Goal: Information Seeking & Learning: Learn about a topic

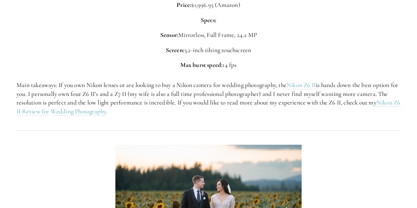
scroll to position [1021, 0]
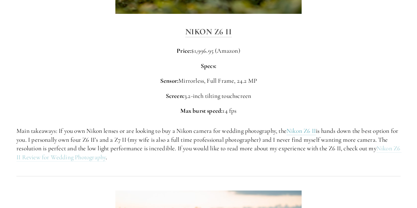
click at [36, 145] on link "Nikon Z6 II Review for Wedding Photography" at bounding box center [208, 152] width 385 height 17
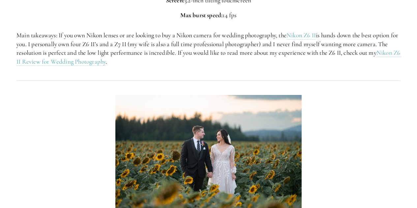
scroll to position [1120, 0]
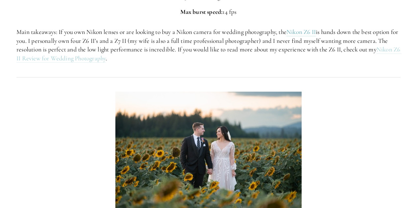
click at [82, 45] on link "Nikon Z6 II Review for Wedding Photography" at bounding box center [208, 53] width 385 height 17
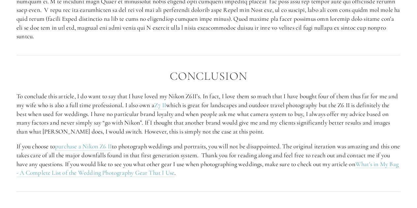
scroll to position [1152, 0]
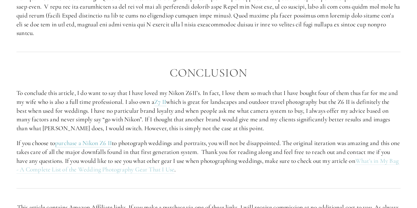
click at [177, 172] on link "What's in My Bag - A Complete List of the Wedding Photography Gear That I Use" at bounding box center [207, 165] width 383 height 17
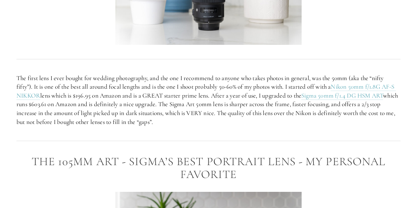
scroll to position [2041, 0]
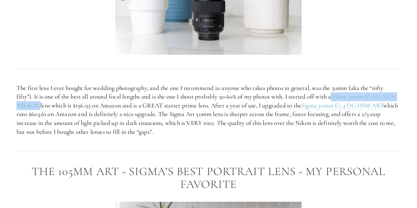
drag, startPoint x: 338, startPoint y: 95, endPoint x: 44, endPoint y: 107, distance: 293.6
click at [44, 107] on p "The first lens I ever bought for wedding photography, and the one I recommend t…" at bounding box center [208, 110] width 384 height 53
copy link "Nikon 50mm f/1.8G AF-S NIKKOR"
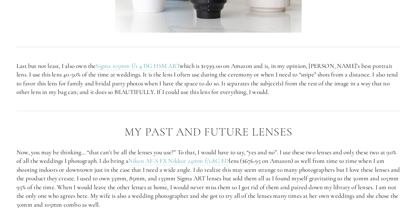
scroll to position [2338, 0]
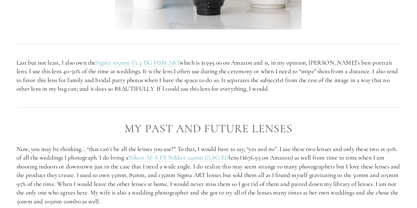
click at [145, 150] on p "Now, you may be thinking… “that can’t be all the lenses you use?” To that, I wo…" at bounding box center [208, 175] width 384 height 61
click at [143, 155] on link "Nikon AF-S FX Nikkor 24mm f/1.8G ED" at bounding box center [178, 157] width 101 height 8
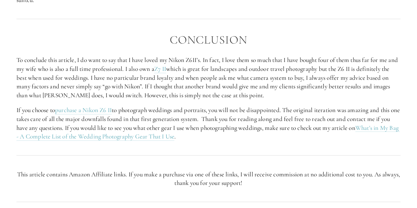
scroll to position [1185, 0]
click at [158, 138] on link "What's in My Bag - A Complete List of the Wedding Photography Gear That I Use" at bounding box center [207, 132] width 383 height 17
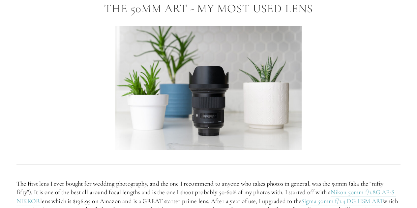
scroll to position [1910, 0]
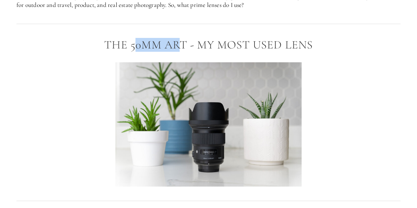
drag, startPoint x: 133, startPoint y: 45, endPoint x: 181, endPoint y: 44, distance: 48.4
click at [181, 44] on h2 "The 50mm ART - My Most Used Lens" at bounding box center [208, 45] width 384 height 13
drag, startPoint x: 183, startPoint y: 45, endPoint x: 131, endPoint y: 46, distance: 52.0
click at [131, 46] on h2 "The 50mm ART - My Most Used Lens" at bounding box center [208, 45] width 384 height 13
copy h2 "50mm ART"
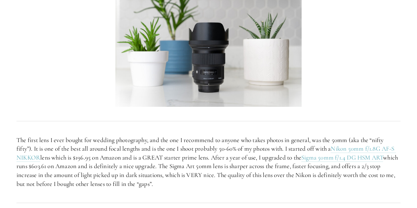
scroll to position [2009, 0]
